Goal: Entertainment & Leisure: Consume media (video, audio)

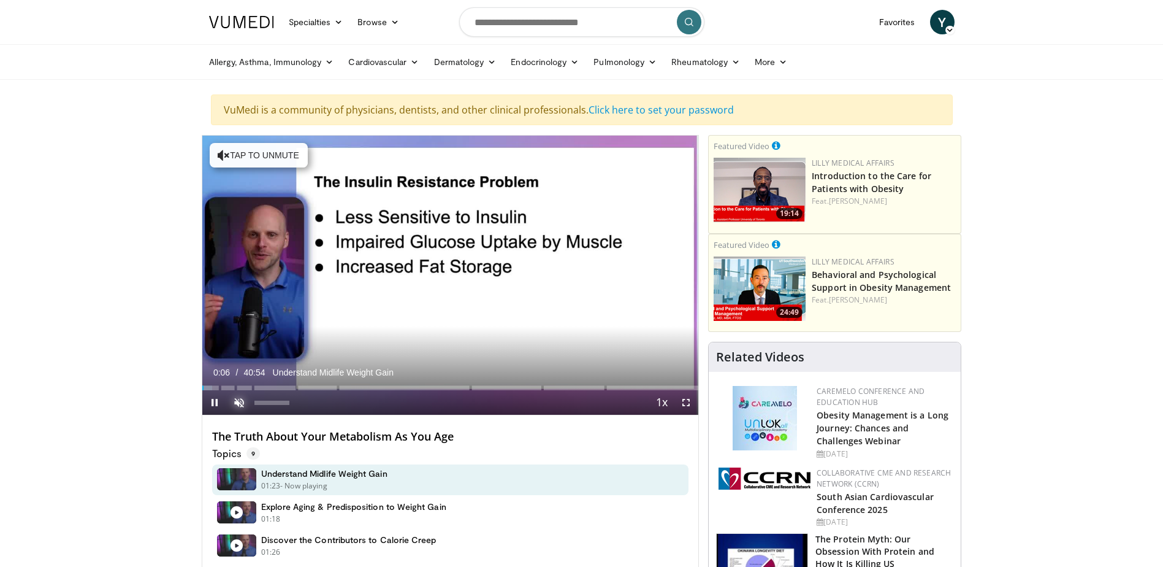
click at [234, 401] on span "Video Player" at bounding box center [239, 402] width 25 height 25
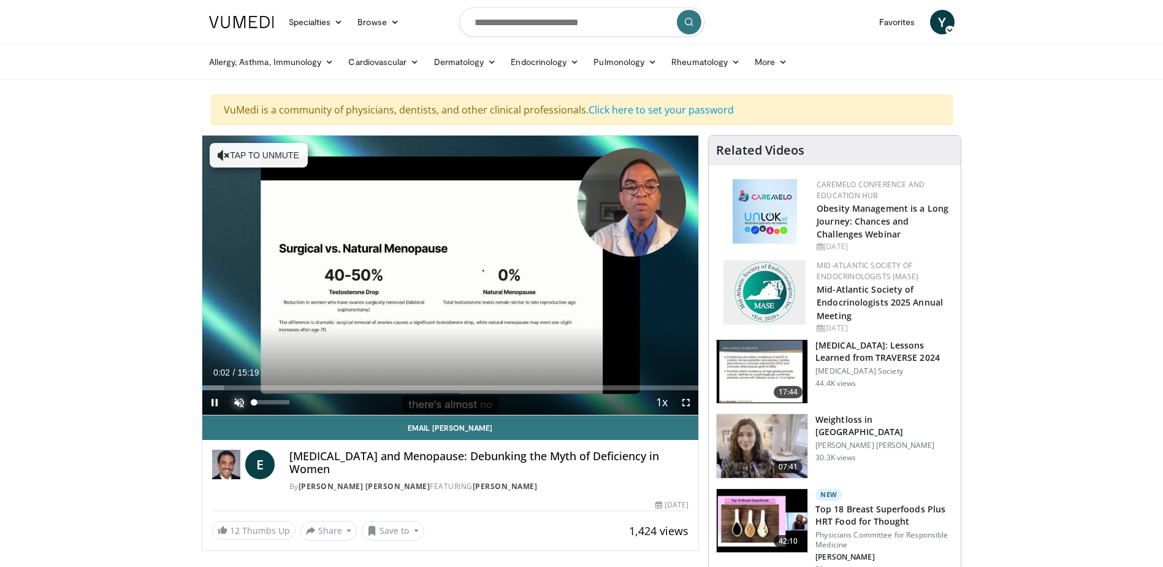
click at [235, 397] on span "Video Player" at bounding box center [239, 402] width 25 height 25
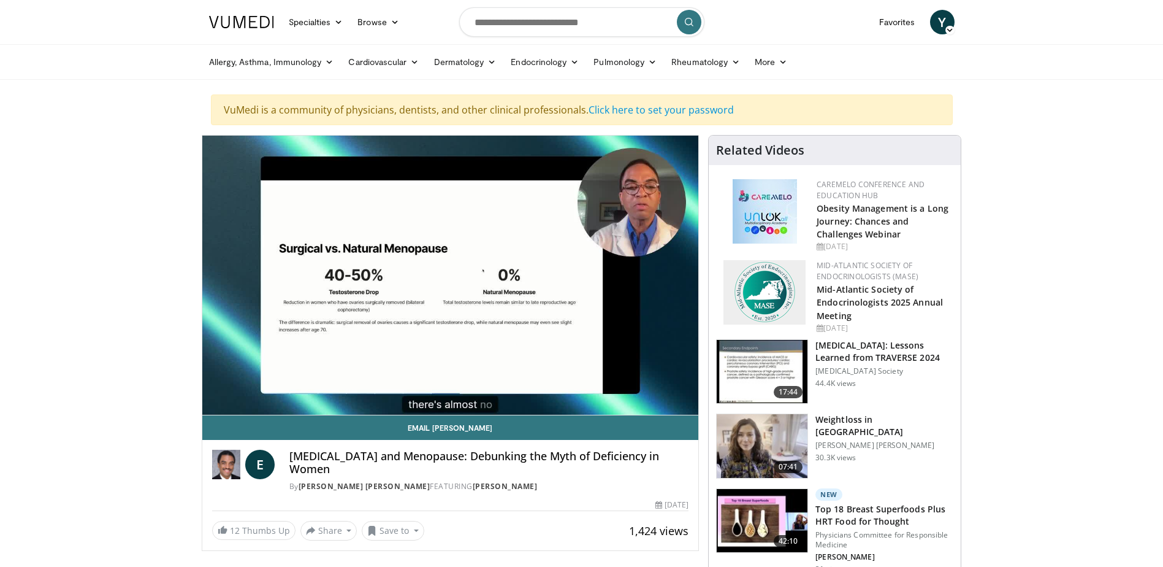
click at [962, 55] on div "Allergy, Asthma, Immunology Allergies Asthma Dermatitis Immunology Rhinosinusit…" at bounding box center [582, 62] width 760 height 34
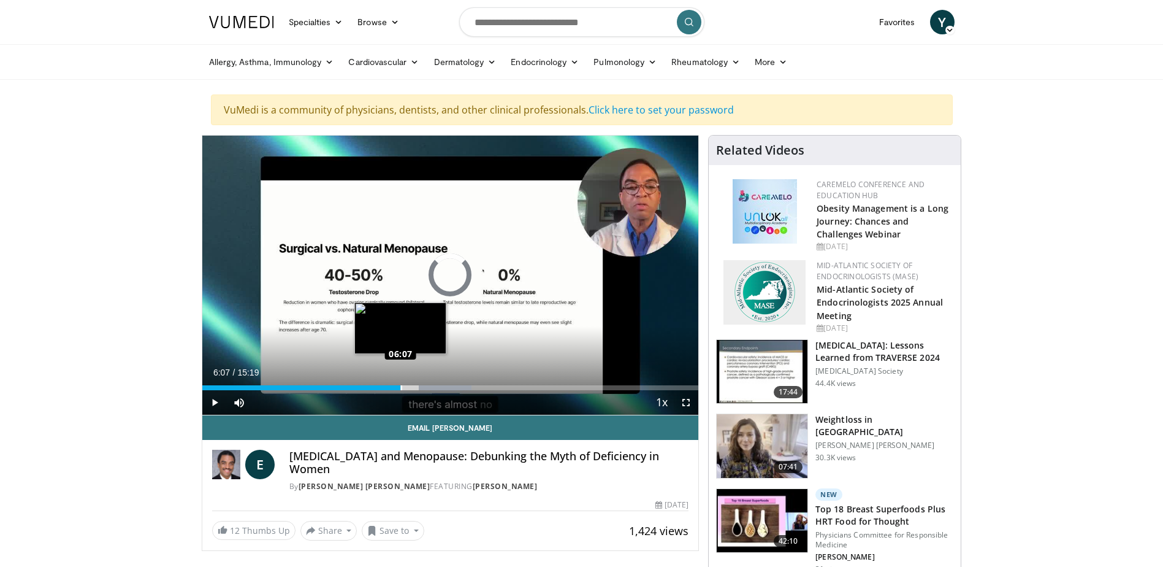
click at [400, 385] on div "Loaded : 54.28% 07:14 06:07" at bounding box center [450, 387] width 497 height 5
click at [383, 385] on div "Progress Bar" at bounding box center [383, 387] width 1 height 5
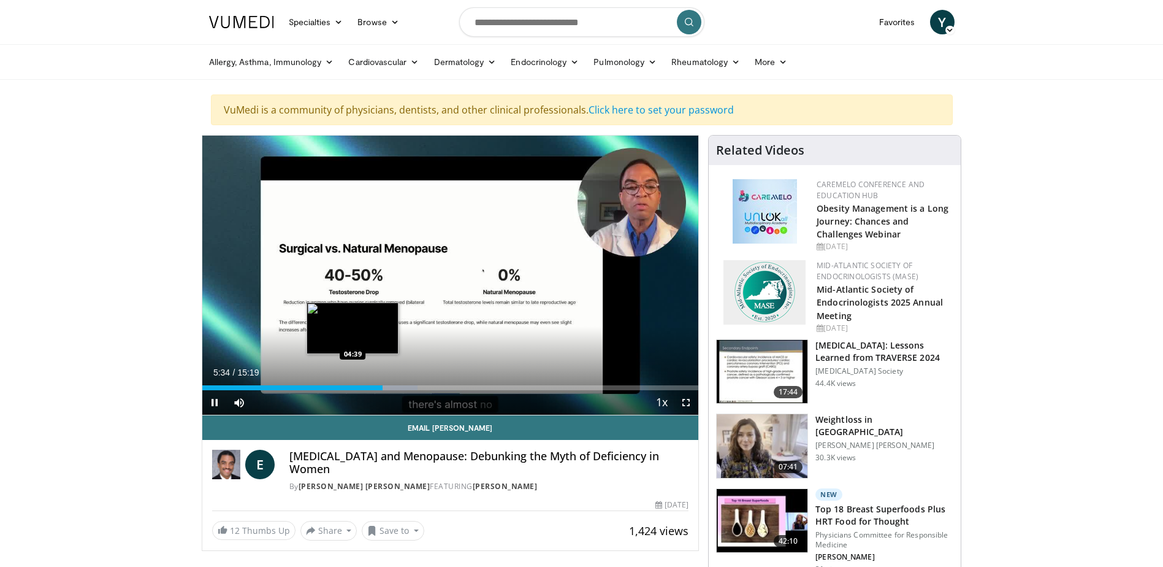
click at [353, 386] on div "05:35" at bounding box center [292, 387] width 181 height 5
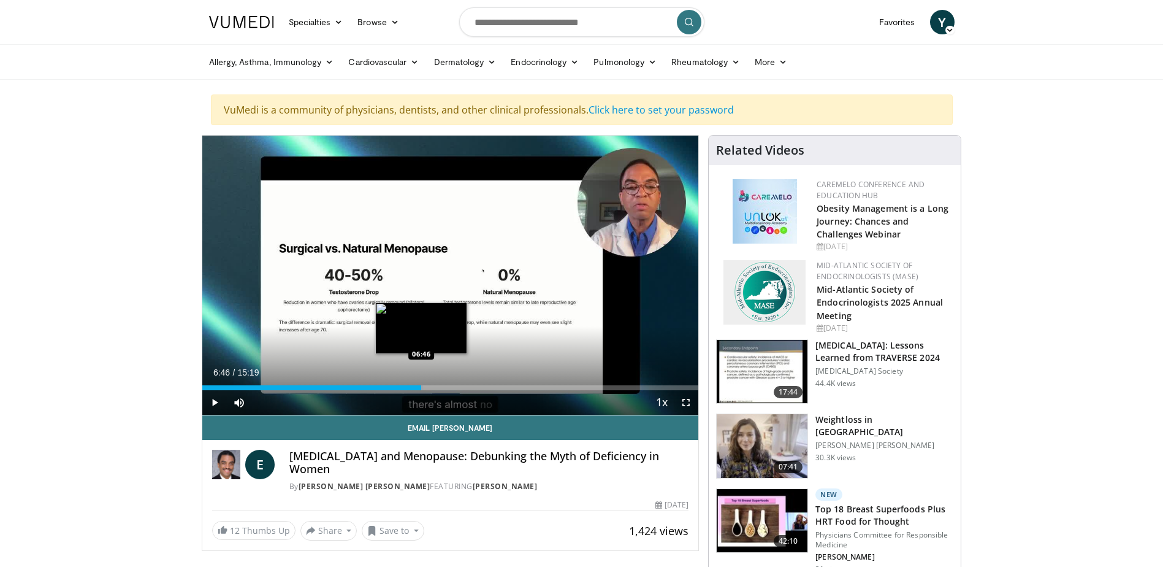
click at [421, 383] on div "Loaded : 44.51% 06:46 06:46" at bounding box center [450, 384] width 497 height 12
click at [391, 383] on div "Loaded : 51.03% 06:46 05:56" at bounding box center [450, 384] width 497 height 12
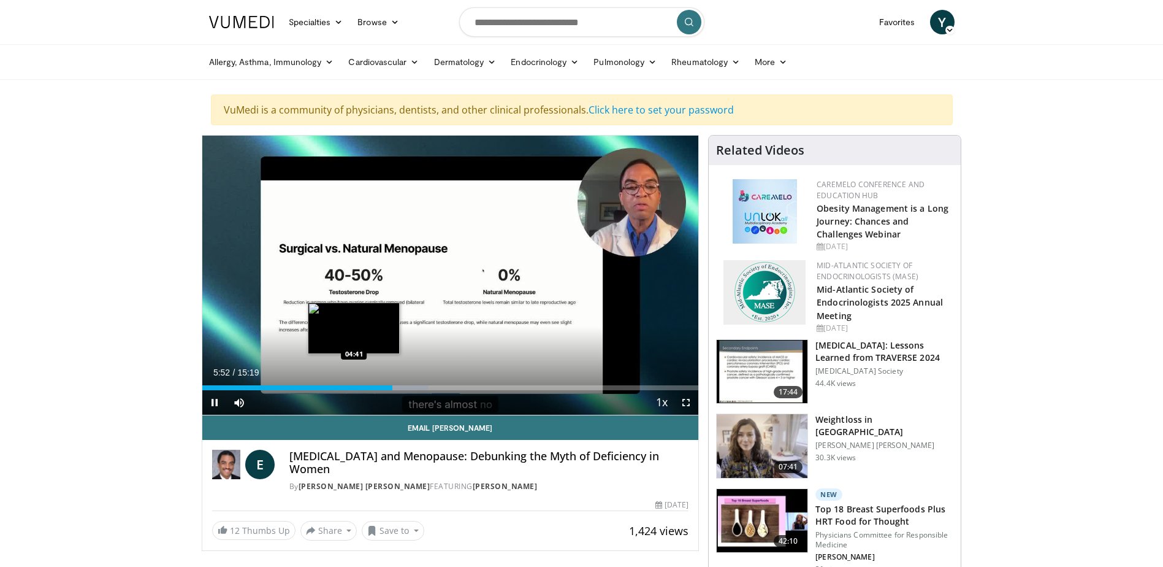
click at [354, 383] on div "Loaded : 45.60% 05:52 04:41" at bounding box center [450, 384] width 497 height 12
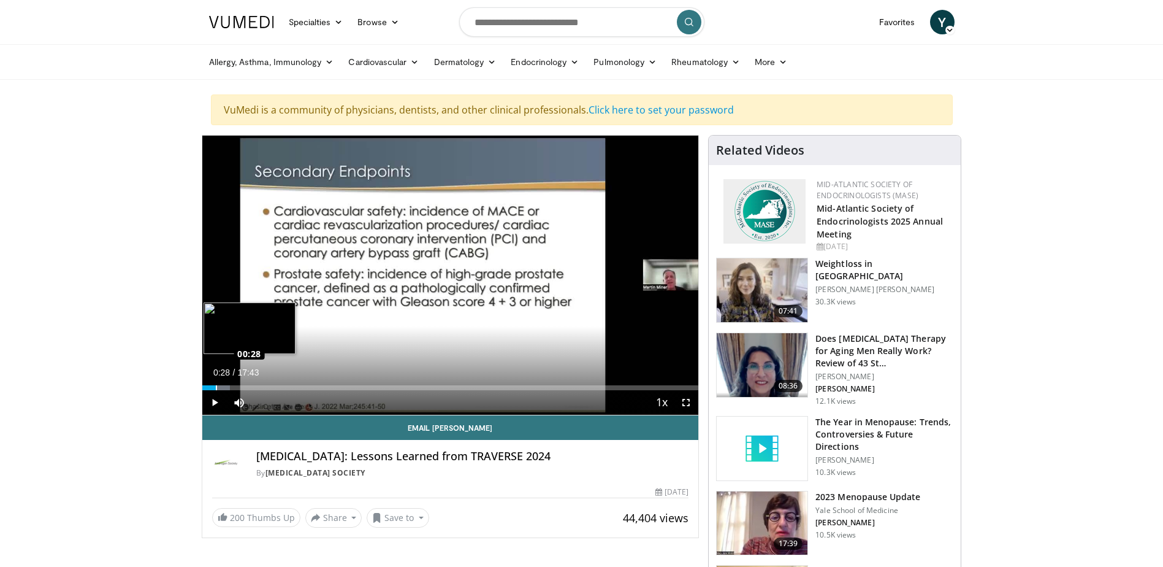
click at [215, 385] on div "Loaded : 5.59% 00:28 00:28" at bounding box center [450, 387] width 497 height 5
click at [229, 386] on div "Loaded : 8.39% 00:29 00:56" at bounding box center [450, 387] width 497 height 5
click at [252, 389] on div "Progress Bar" at bounding box center [236, 387] width 42 height 5
click at [289, 391] on div "Current Time 1:47 / Duration 17:43 Pause Skip Backward Skip Forward Mute Loaded…" at bounding box center [450, 402] width 497 height 25
click at [280, 383] on div "Loaded : 15.99% 02:47 02:47" at bounding box center [450, 384] width 497 height 12
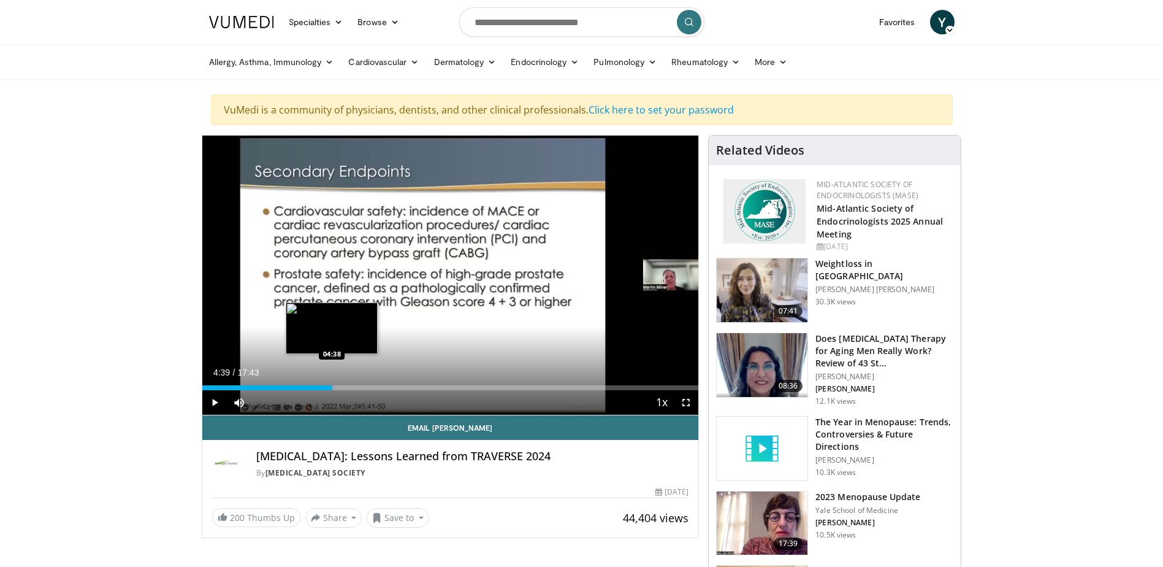
click at [332, 386] on div "Loaded : 27.28% 04:39 04:38" at bounding box center [450, 387] width 497 height 5
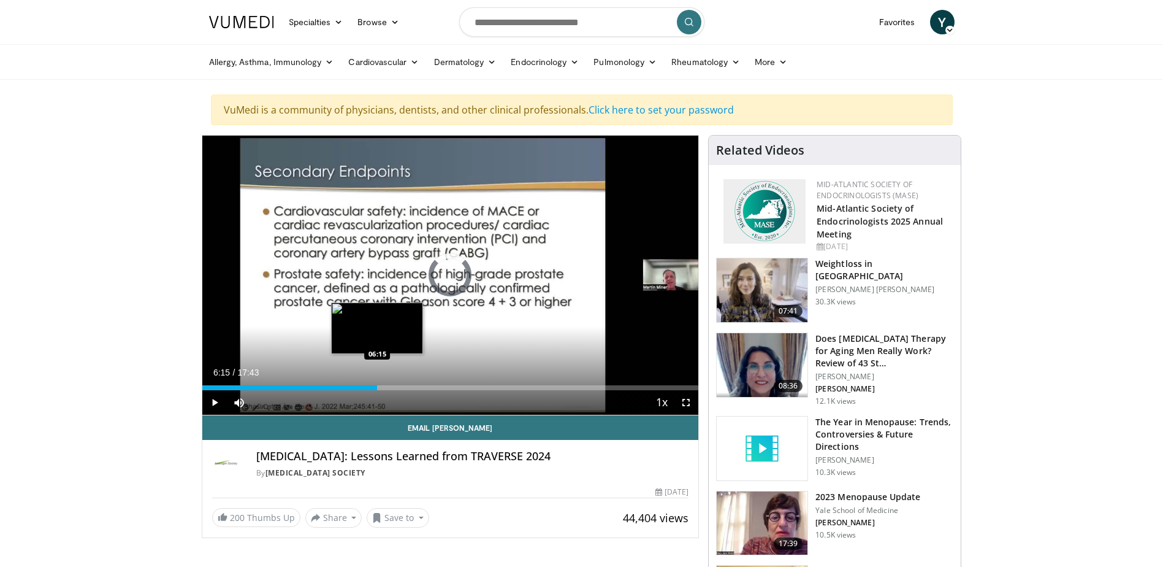
click at [377, 388] on div "Loaded : 0.00% 06:15 06:15" at bounding box center [450, 387] width 497 height 5
